Goal: Task Accomplishment & Management: Manage account settings

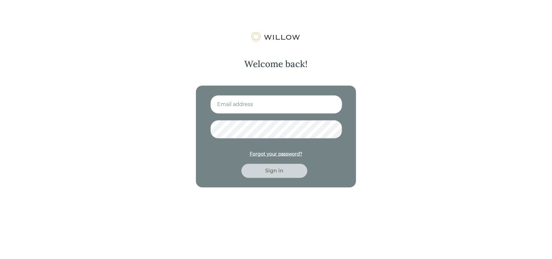
type input "[PERSON_NAME][EMAIL_ADDRESS][DOMAIN_NAME]"
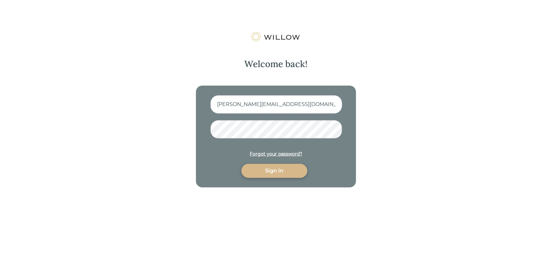
click at [283, 170] on div "Sign in" at bounding box center [274, 171] width 51 height 8
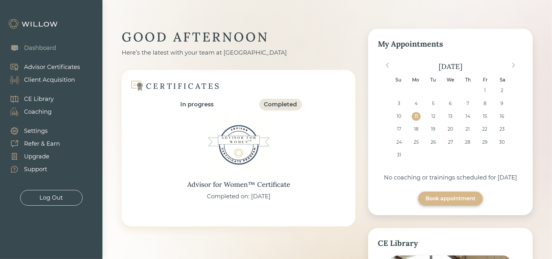
click at [47, 81] on div "Client Acquisition" at bounding box center [49, 80] width 51 height 9
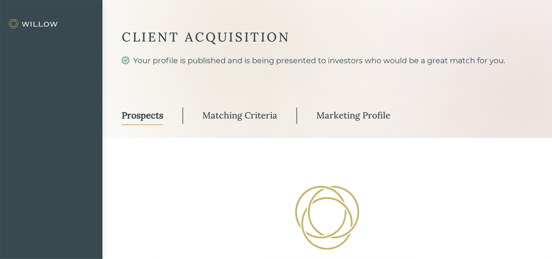
select select "3"
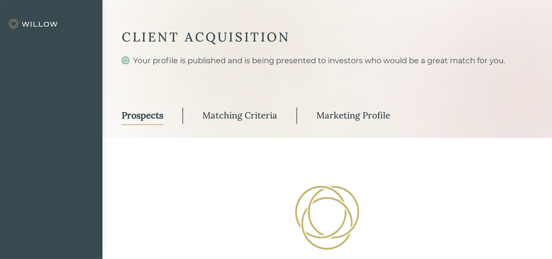
select select "3"
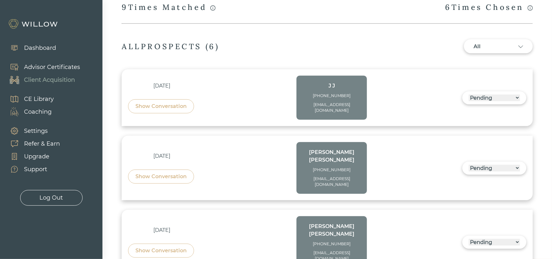
scroll to position [128, 0]
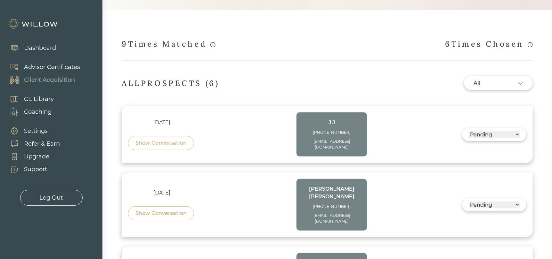
click at [185, 42] on div "9 Times Matched" at bounding box center [169, 44] width 94 height 11
click at [530, 44] on icon "info-circle" at bounding box center [529, 45] width 1 height 3
click at [392, 50] on div "CLIENT ACQUISITION Your profile is published and is being presented to investor…" at bounding box center [327, 220] width 411 height 639
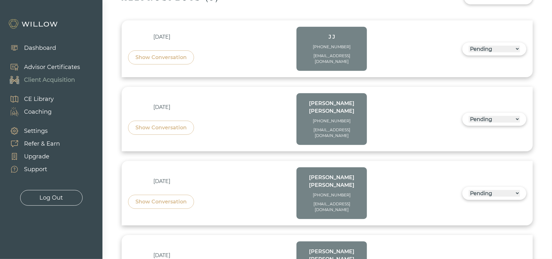
scroll to position [224, 0]
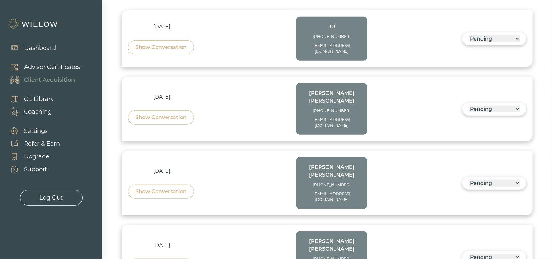
click at [167, 93] on div "[DATE]" at bounding box center [162, 97] width 68 height 8
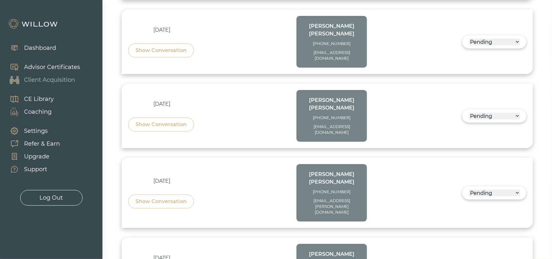
scroll to position [374, 0]
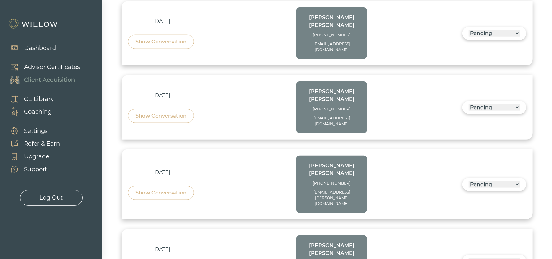
click at [326, 242] on div "[PERSON_NAME]" at bounding box center [332, 249] width 58 height 15
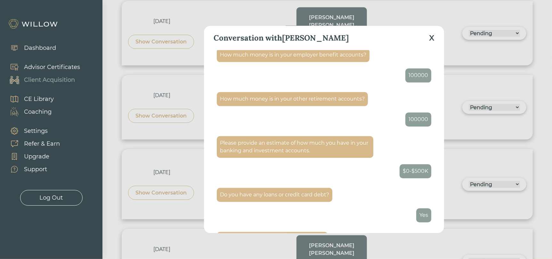
scroll to position [966, 0]
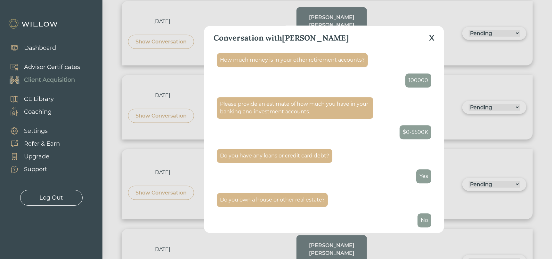
click at [428, 39] on div "Conversation with [PERSON_NAME]" at bounding box center [323, 38] width 221 height 24
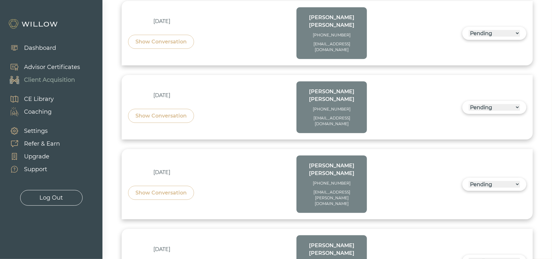
click at [510, 236] on div "[DATE] Show Conversation [PERSON_NAME] [PHONE_NUMBER] [EMAIL_ADDRESS][DOMAIN_NA…" at bounding box center [327, 262] width 398 height 52
click at [512, 258] on select "------ Not ready to move forward No response received Pending Matched Not a Fit" at bounding box center [493, 261] width 51 height 7
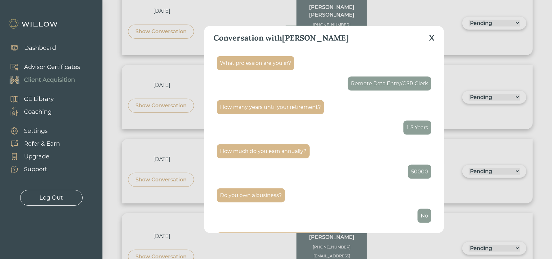
scroll to position [544, 0]
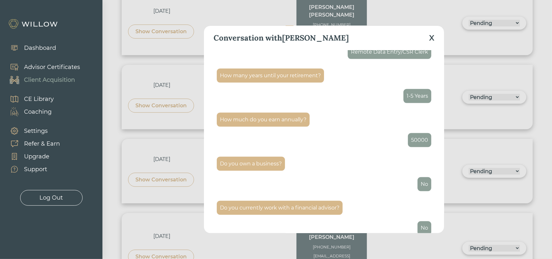
click at [433, 38] on div "X" at bounding box center [431, 38] width 5 height 12
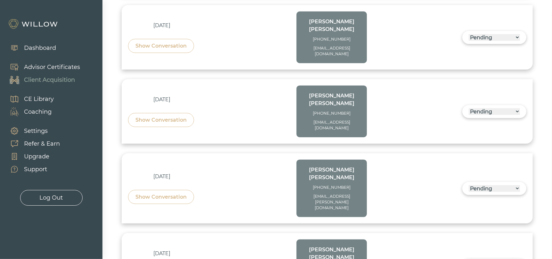
scroll to position [374, 0]
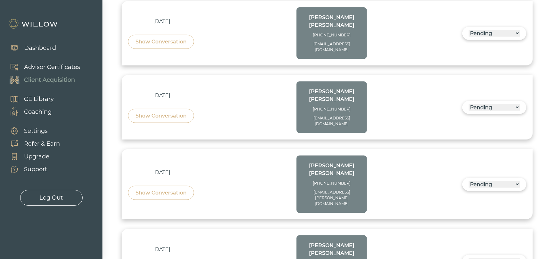
click at [497, 258] on select "------ Not ready to move forward No response received Pending Matched Not a Fit" at bounding box center [493, 261] width 51 height 7
click at [492, 258] on select "------ Not ready to move forward No response received Pending Matched Not a Fit" at bounding box center [493, 261] width 51 height 7
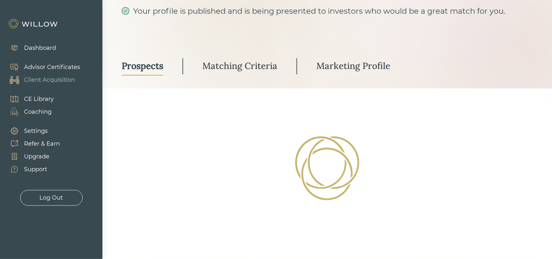
scroll to position [352, 0]
select select "3"
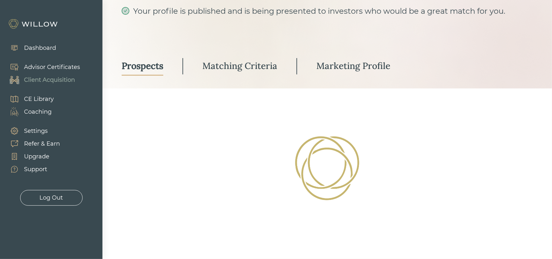
select select "3"
select select "10"
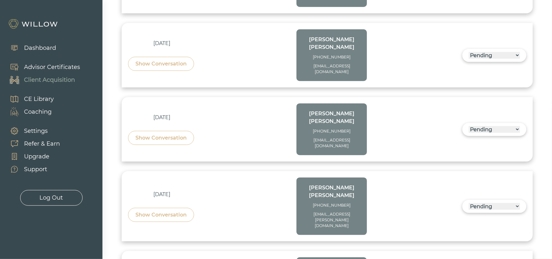
click at [163, 211] on div "Show Conversation" at bounding box center [160, 215] width 51 height 8
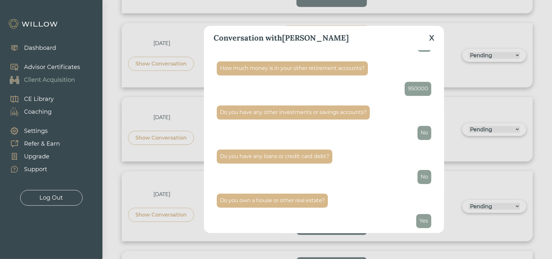
scroll to position [891, 0]
click at [453, 159] on div "Conversation with [PERSON_NAME] What do you need a partner for? Trusts & [PERSO…" at bounding box center [276, 129] width 552 height 259
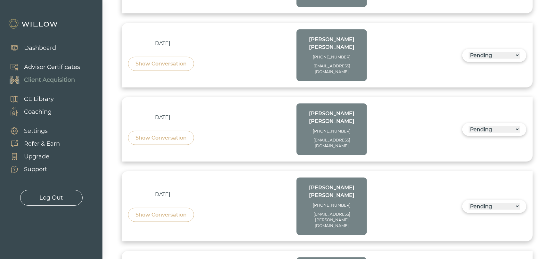
click at [335, 184] on div "[PERSON_NAME]" at bounding box center [332, 191] width 58 height 15
click at [344, 184] on div "[PERSON_NAME]" at bounding box center [332, 191] width 58 height 15
click at [162, 134] on div "Show Conversation" at bounding box center [160, 138] width 51 height 8
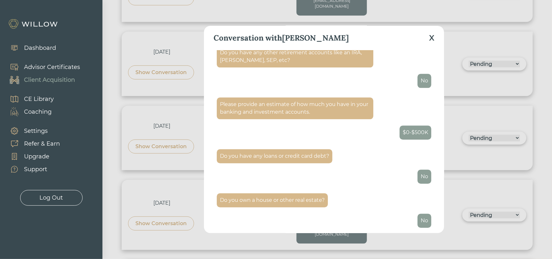
scroll to position [352, 0]
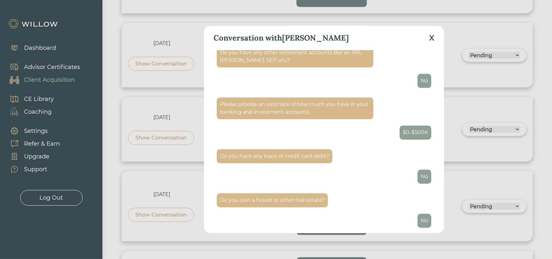
click at [448, 127] on div "Conversation with [PERSON_NAME] What do you need a partner for? Investing Hi, c…" at bounding box center [276, 129] width 552 height 259
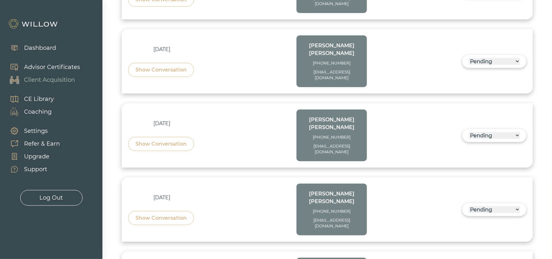
scroll to position [256, 0]
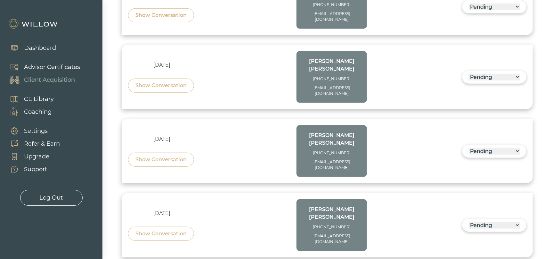
click at [163, 156] on div "Show Conversation" at bounding box center [160, 160] width 51 height 8
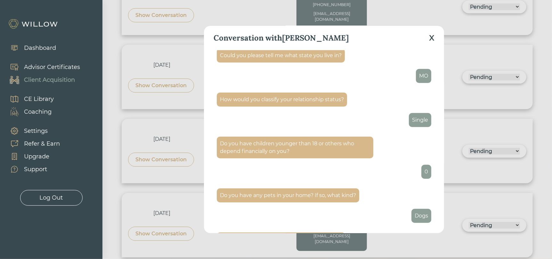
scroll to position [192, 0]
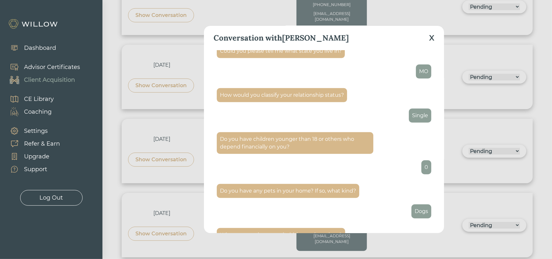
click at [412, 116] on div "Single" at bounding box center [420, 116] width 16 height 8
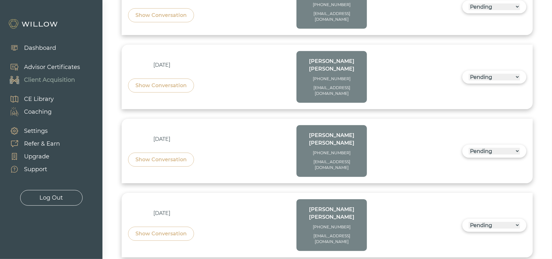
click at [163, 156] on div "Show Conversation" at bounding box center [160, 160] width 51 height 8
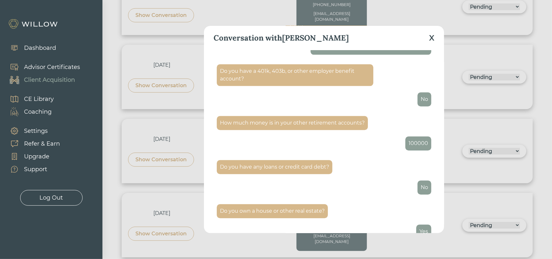
scroll to position [951, 0]
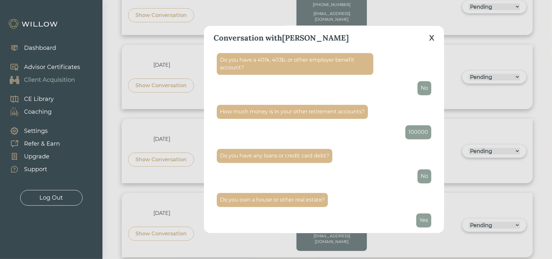
click at [457, 154] on div "Conversation with [PERSON_NAME] What do you need a partner for? Retirement Hi, …" at bounding box center [276, 129] width 552 height 259
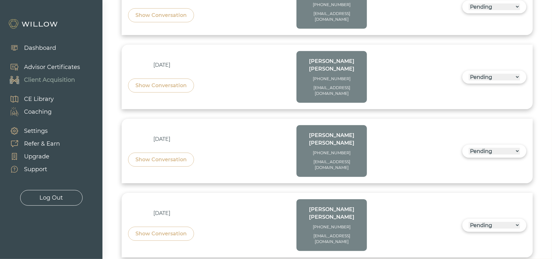
click at [481, 74] on select "------ Not ready to move forward No response received Pending Matched Not a Fit" at bounding box center [493, 77] width 51 height 7
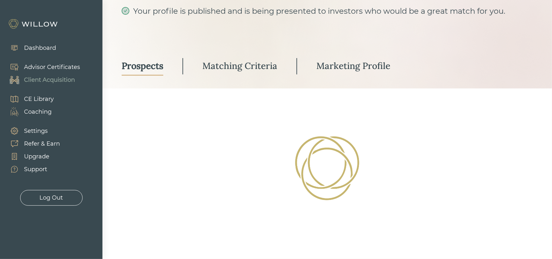
scroll to position [234, 0]
select select "3"
select select "10"
select select "3"
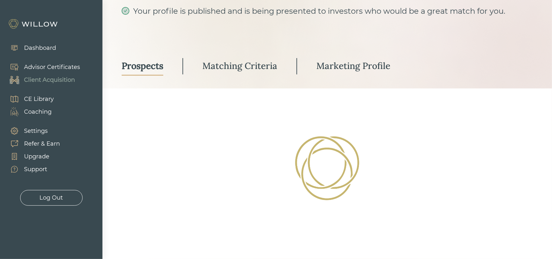
select select "3"
select select "10"
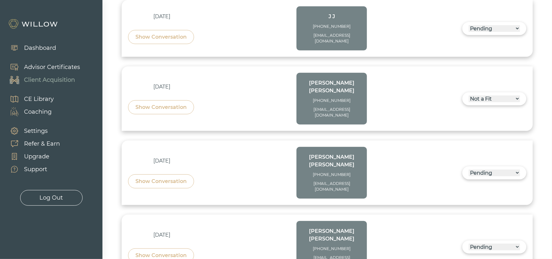
click at [156, 178] on div "Show Conversation" at bounding box center [160, 182] width 51 height 8
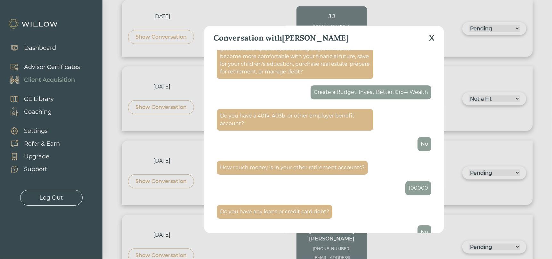
scroll to position [887, 0]
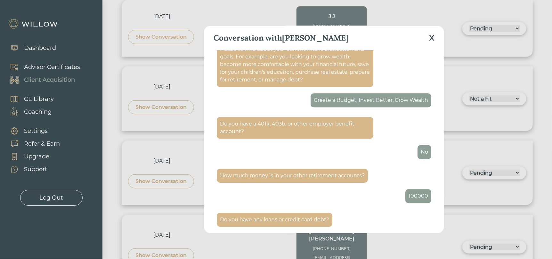
click at [431, 38] on div "X" at bounding box center [431, 38] width 5 height 12
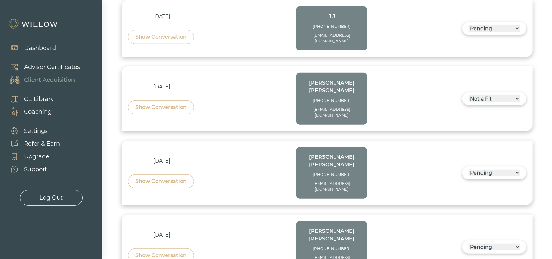
click at [495, 170] on select "------ Not ready to move forward No response received Pending Matched Not a Fit" at bounding box center [493, 173] width 51 height 7
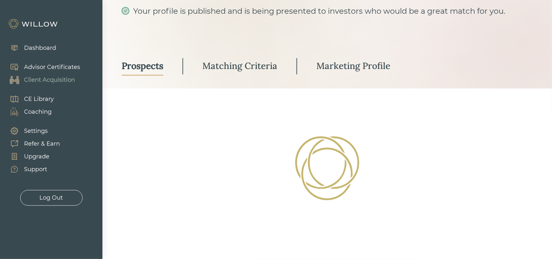
scroll to position [212, 0]
select select "3"
select select "10"
select select "3"
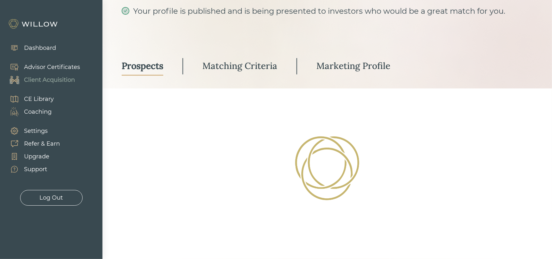
select select "3"
select select "10"
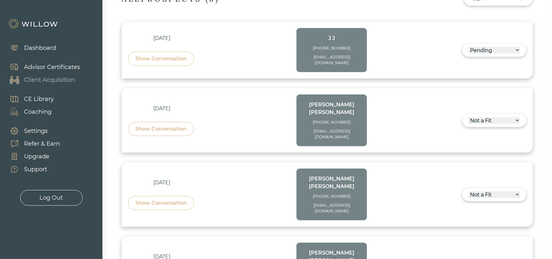
click at [163, 122] on div "Show Conversation" at bounding box center [161, 129] width 66 height 14
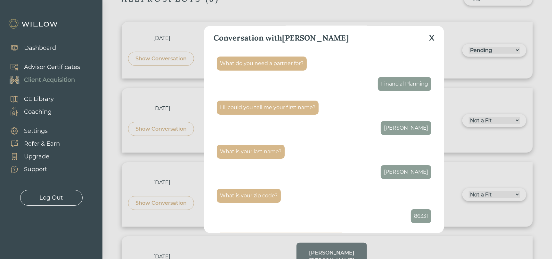
scroll to position [0, 0]
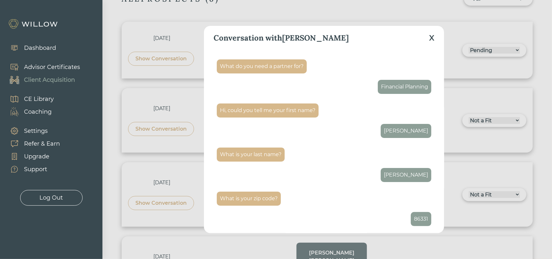
click at [433, 40] on div "X" at bounding box center [431, 38] width 5 height 12
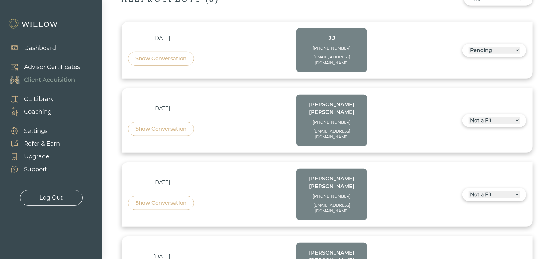
click at [485, 117] on select "------ Not ready to move forward No response received Pending Matched Not a Fit" at bounding box center [493, 120] width 51 height 7
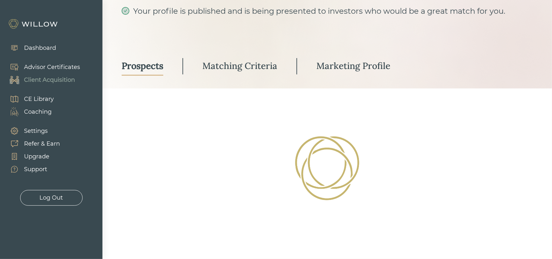
select select "3"
select select "10"
select select "3"
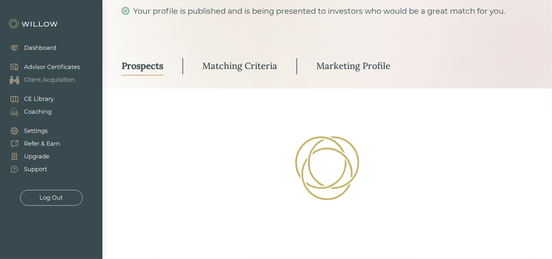
select select "10"
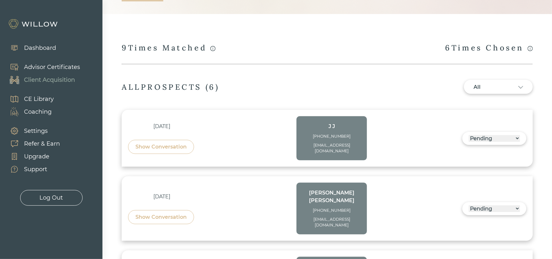
scroll to position [118, 0]
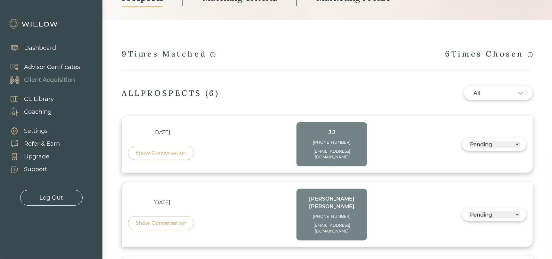
click at [176, 149] on div "Show Conversation" at bounding box center [160, 153] width 51 height 8
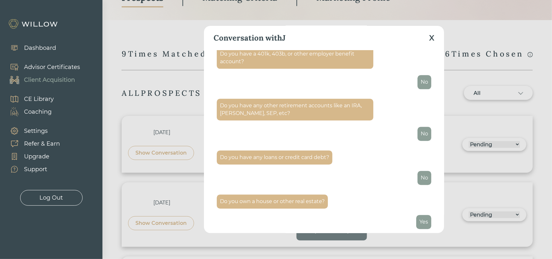
scroll to position [951, 0]
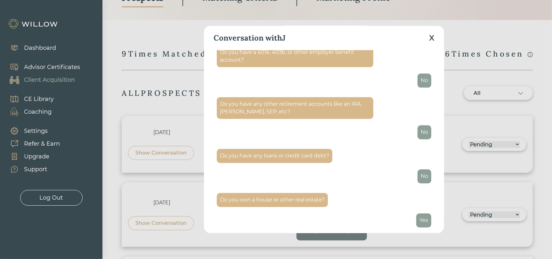
click at [431, 39] on div "X" at bounding box center [431, 38] width 5 height 12
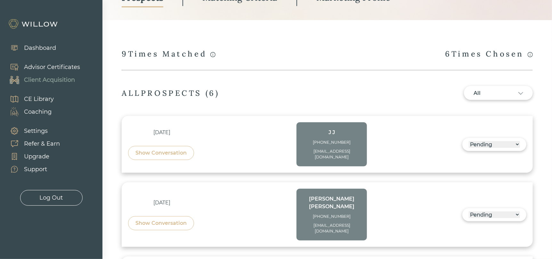
scroll to position [150, 0]
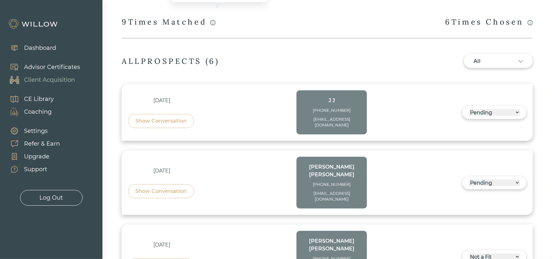
click at [215, 23] on icon "info-circle" at bounding box center [212, 22] width 5 height 5
click at [178, 25] on div "9 Times Matched" at bounding box center [169, 22] width 94 height 11
click at [510, 23] on div "6 Times Chosen" at bounding box center [488, 22] width 87 height 11
click at [532, 21] on icon "info-circle" at bounding box center [529, 22] width 5 height 5
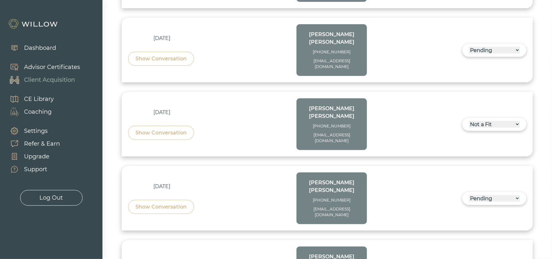
scroll to position [374, 0]
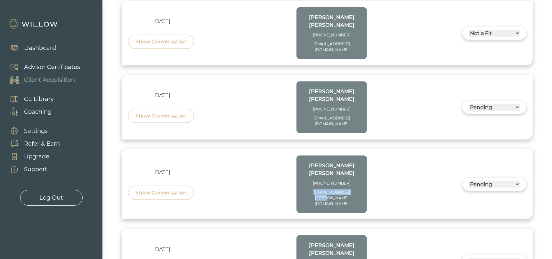
drag, startPoint x: 360, startPoint y: 144, endPoint x: 312, endPoint y: 146, distance: 48.4
click at [312, 156] on div "[PERSON_NAME] [PHONE_NUMBER] [EMAIL_ADDRESS][PERSON_NAME][DOMAIN_NAME]" at bounding box center [331, 185] width 70 height 58
copy div "[EMAIL_ADDRESS][PERSON_NAME][DOMAIN_NAME]"
click at [167, 189] on div "Show Conversation" at bounding box center [160, 193] width 51 height 8
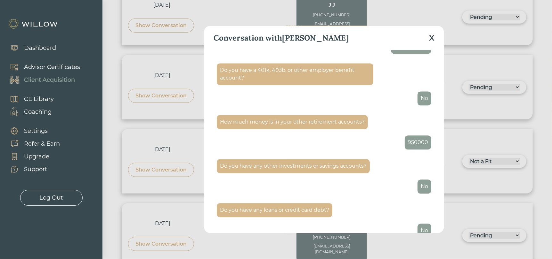
scroll to position [891, 0]
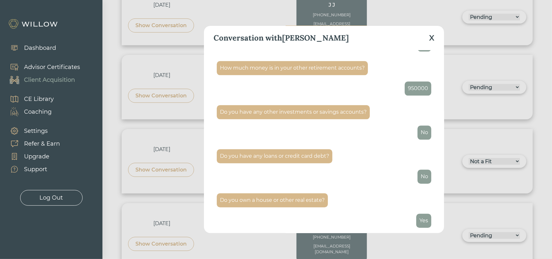
click at [429, 39] on div "X" at bounding box center [431, 38] width 5 height 12
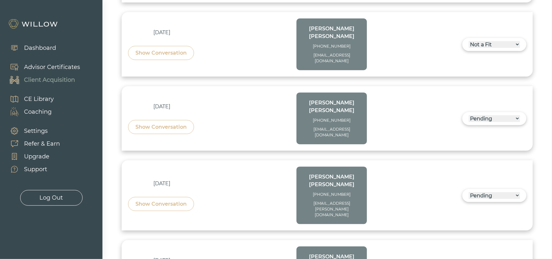
scroll to position [342, 0]
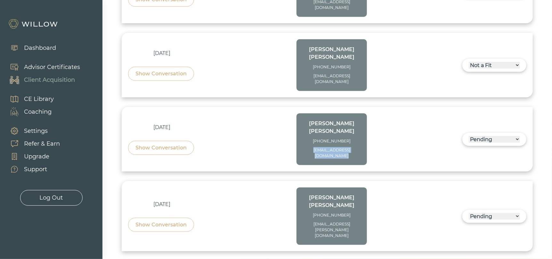
drag, startPoint x: 339, startPoint y: 115, endPoint x: 305, endPoint y: 110, distance: 34.4
click at [305, 147] on div "[EMAIL_ADDRESS][DOMAIN_NAME]" at bounding box center [332, 153] width 58 height 12
copy div "[EMAIL_ADDRESS][DOMAIN_NAME]"
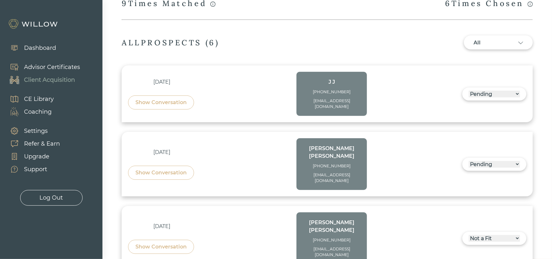
scroll to position [150, 0]
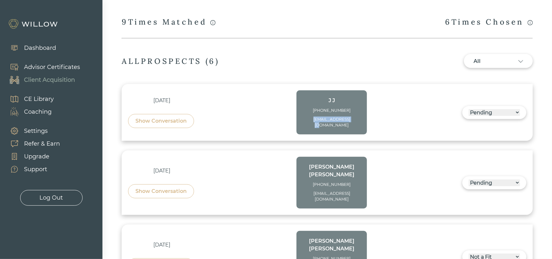
drag, startPoint x: 359, startPoint y: 119, endPoint x: 314, endPoint y: 119, distance: 45.1
click at [314, 119] on div "[EMAIL_ADDRESS][DOMAIN_NAME]" at bounding box center [332, 123] width 58 height 12
click at [170, 117] on div "Show Conversation" at bounding box center [160, 121] width 51 height 8
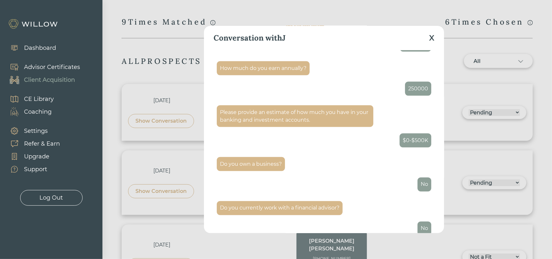
scroll to position [576, 0]
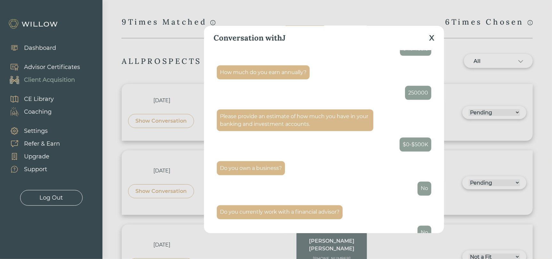
click at [431, 40] on div "X" at bounding box center [431, 38] width 5 height 12
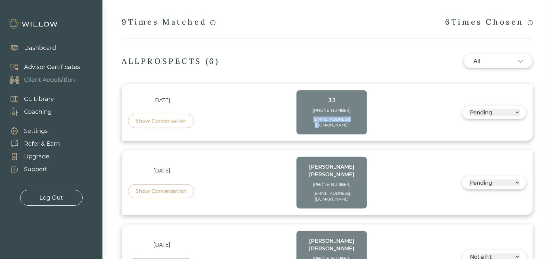
drag, startPoint x: 359, startPoint y: 118, endPoint x: 313, endPoint y: 117, distance: 45.8
click at [313, 117] on div "[EMAIL_ADDRESS][DOMAIN_NAME]" at bounding box center [332, 123] width 58 height 12
copy div "[EMAIL_ADDRESS][DOMAIN_NAME]"
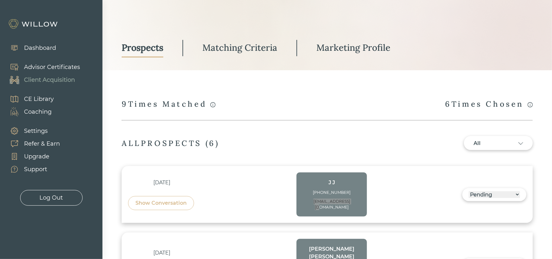
scroll to position [0, 0]
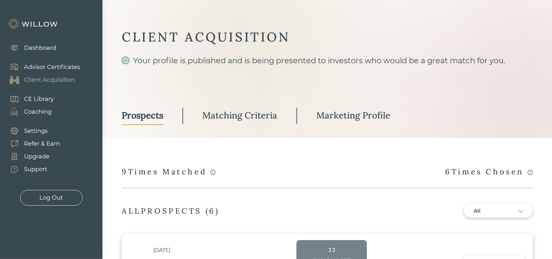
click at [146, 168] on div "9 Times Matched" at bounding box center [169, 172] width 94 height 11
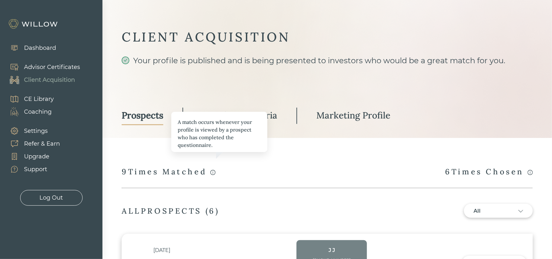
click at [215, 173] on icon "info-circle" at bounding box center [212, 172] width 5 height 5
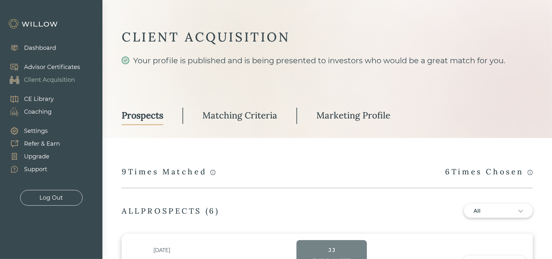
click at [247, 108] on link "Matching Criteria" at bounding box center [239, 116] width 75 height 19
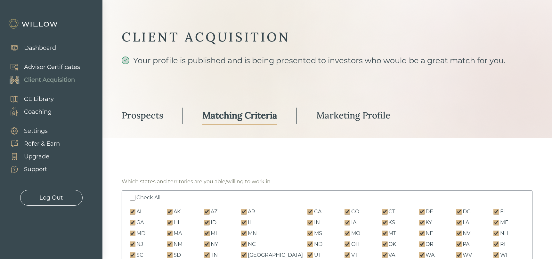
click at [350, 115] on div "Marketing Profile" at bounding box center [353, 116] width 74 height 12
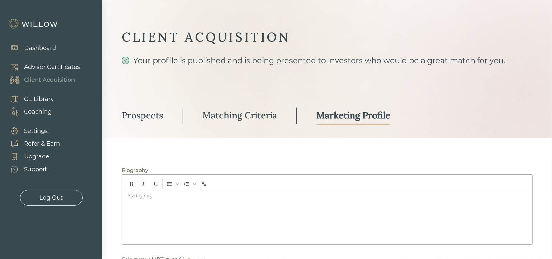
type input "Total Wealth Planning"
type input "[URL][DOMAIN_NAME]"
type input "174434"
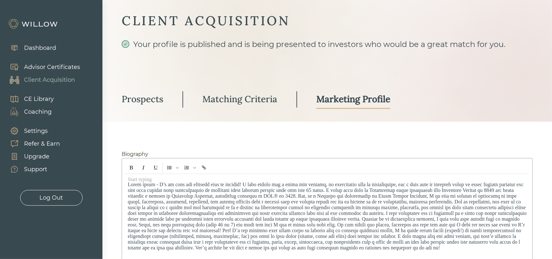
scroll to position [32, 0]
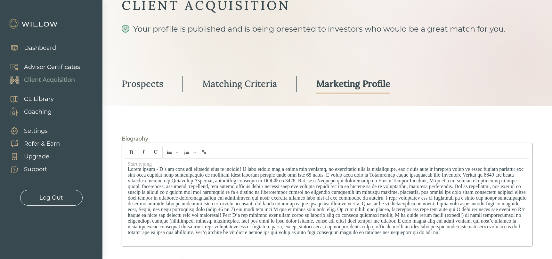
click at [141, 84] on div "Prospects" at bounding box center [143, 84] width 42 height 12
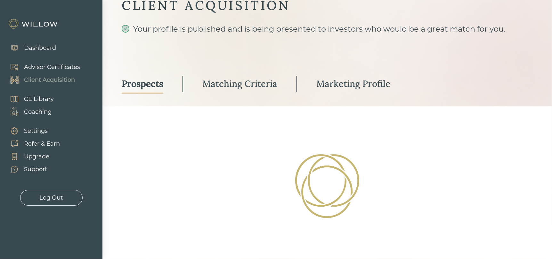
select select "3"
select select "10"
select select "3"
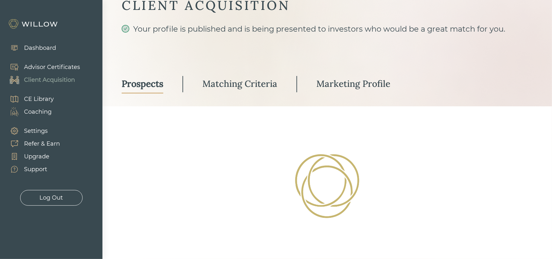
select select "10"
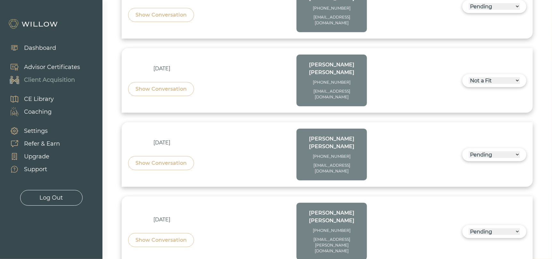
scroll to position [214, 0]
